Goal: Information Seeking & Learning: Learn about a topic

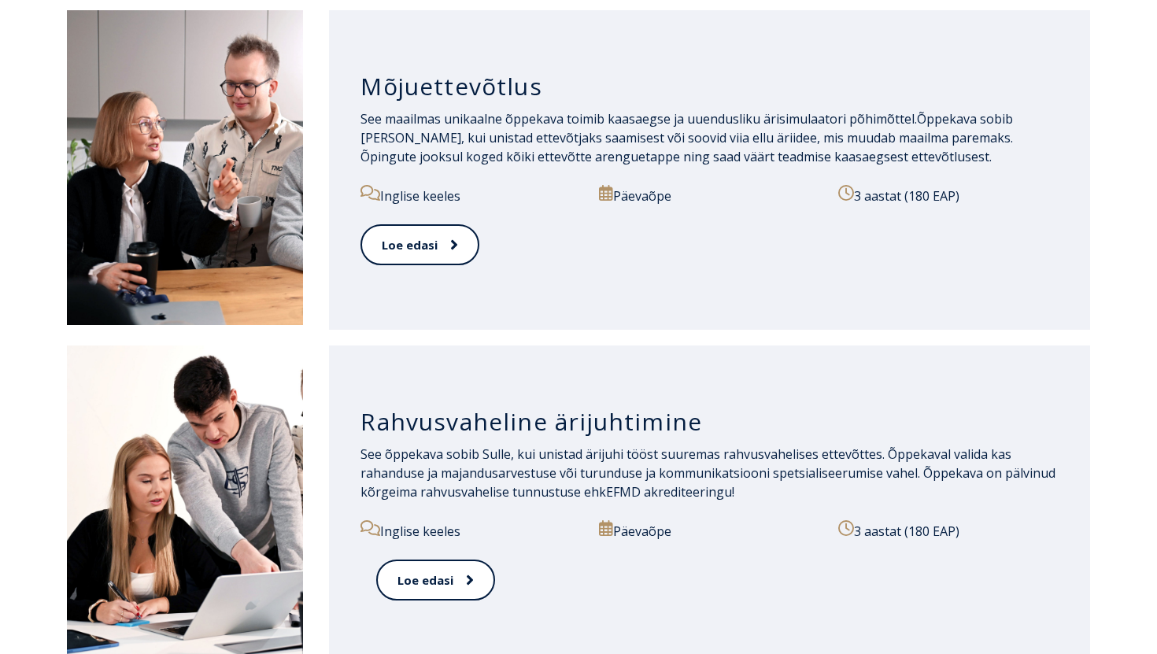
scroll to position [1199, 0]
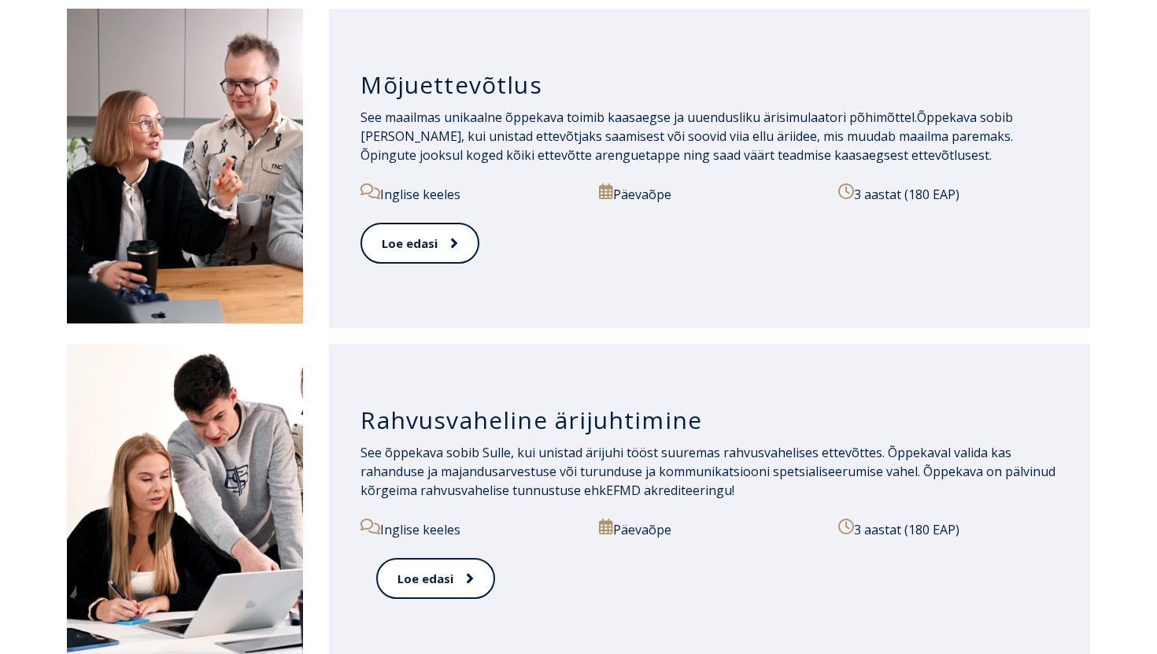
click at [413, 426] on h3 "Rahvusvaheline ärijuhtimine" at bounding box center [710, 420] width 698 height 30
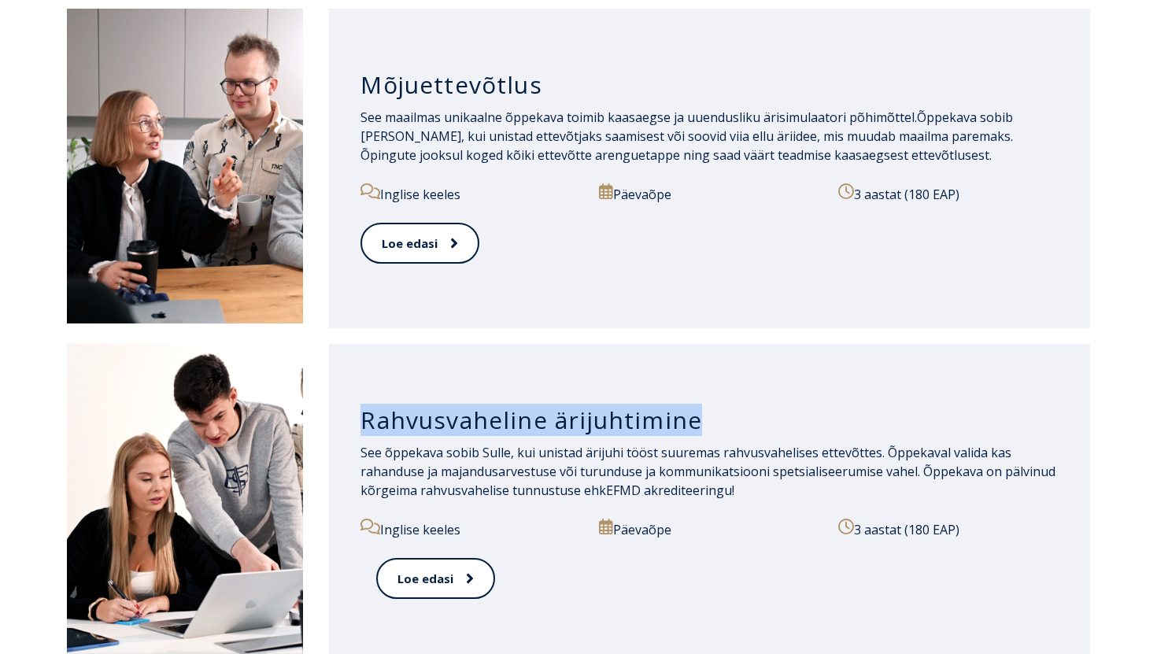
click at [413, 426] on h3 "Rahvusvaheline ärijuhtimine" at bounding box center [710, 420] width 698 height 30
click at [442, 579] on link "Loe edasi" at bounding box center [434, 578] width 117 height 43
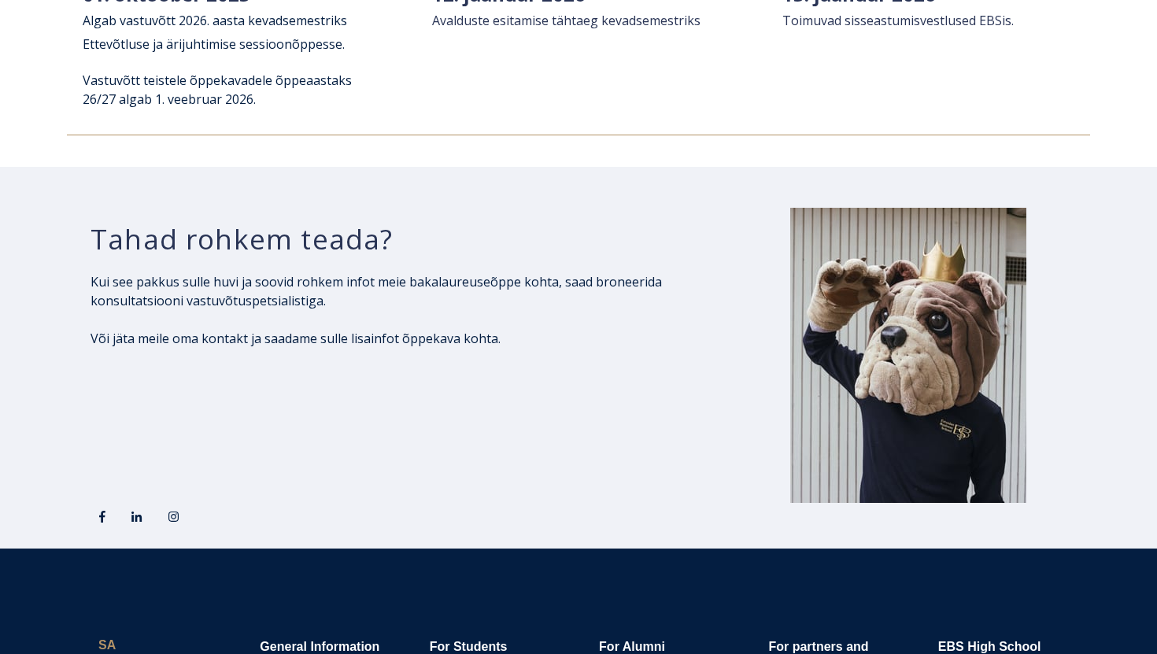
scroll to position [2272, 0]
